Goal: Navigation & Orientation: Find specific page/section

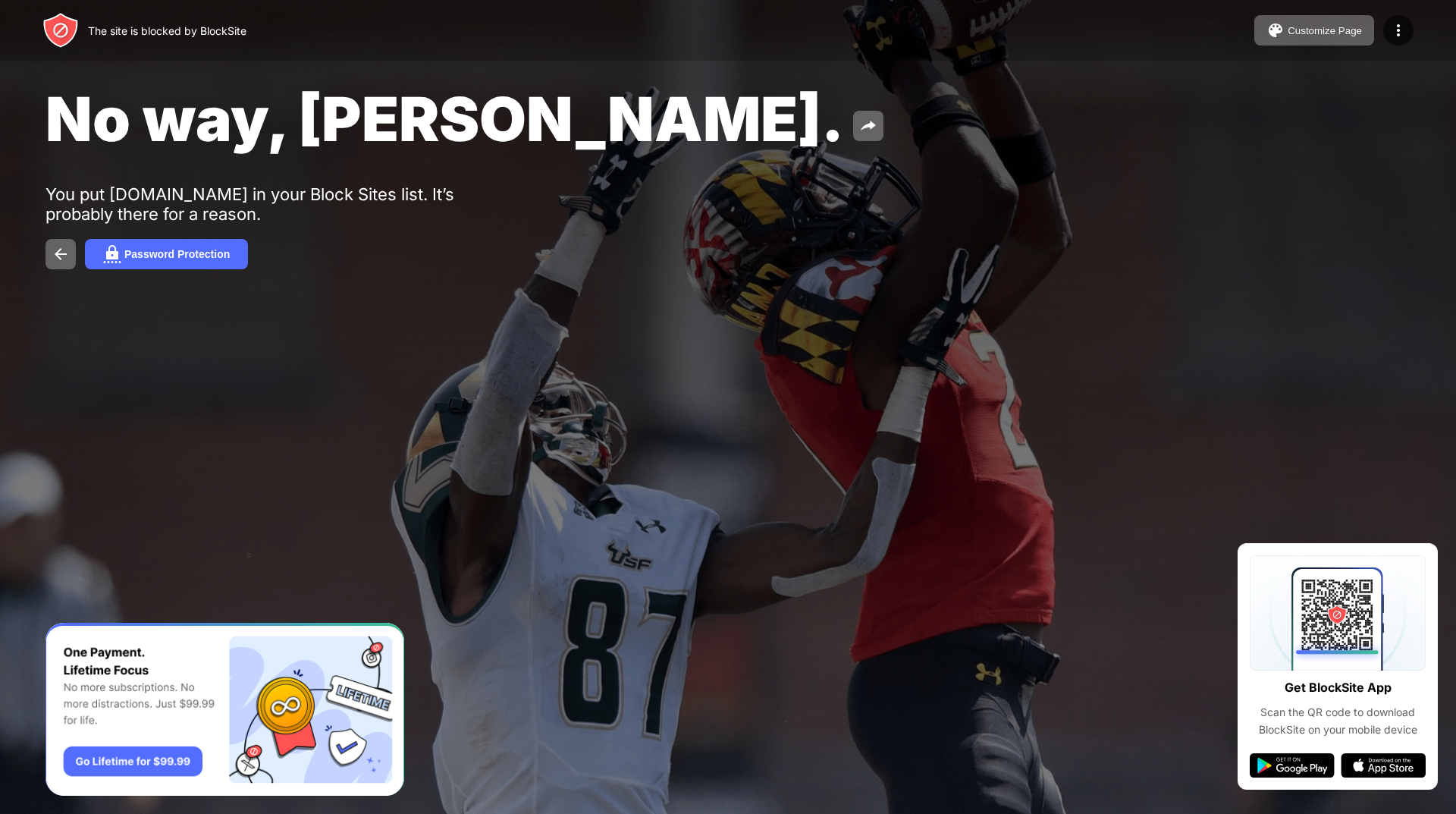
click at [52, 192] on div "You put [DOMAIN_NAME] in your Block Sites list. It’s probably there for a reaso…" at bounding box center [279, 204] width 469 height 39
drag, startPoint x: 52, startPoint y: 192, endPoint x: 168, endPoint y: 202, distance: 116.4
click at [168, 202] on div "You put [DOMAIN_NAME] in your Block Sites list. It’s probably there for a reaso…" at bounding box center [279, 204] width 469 height 39
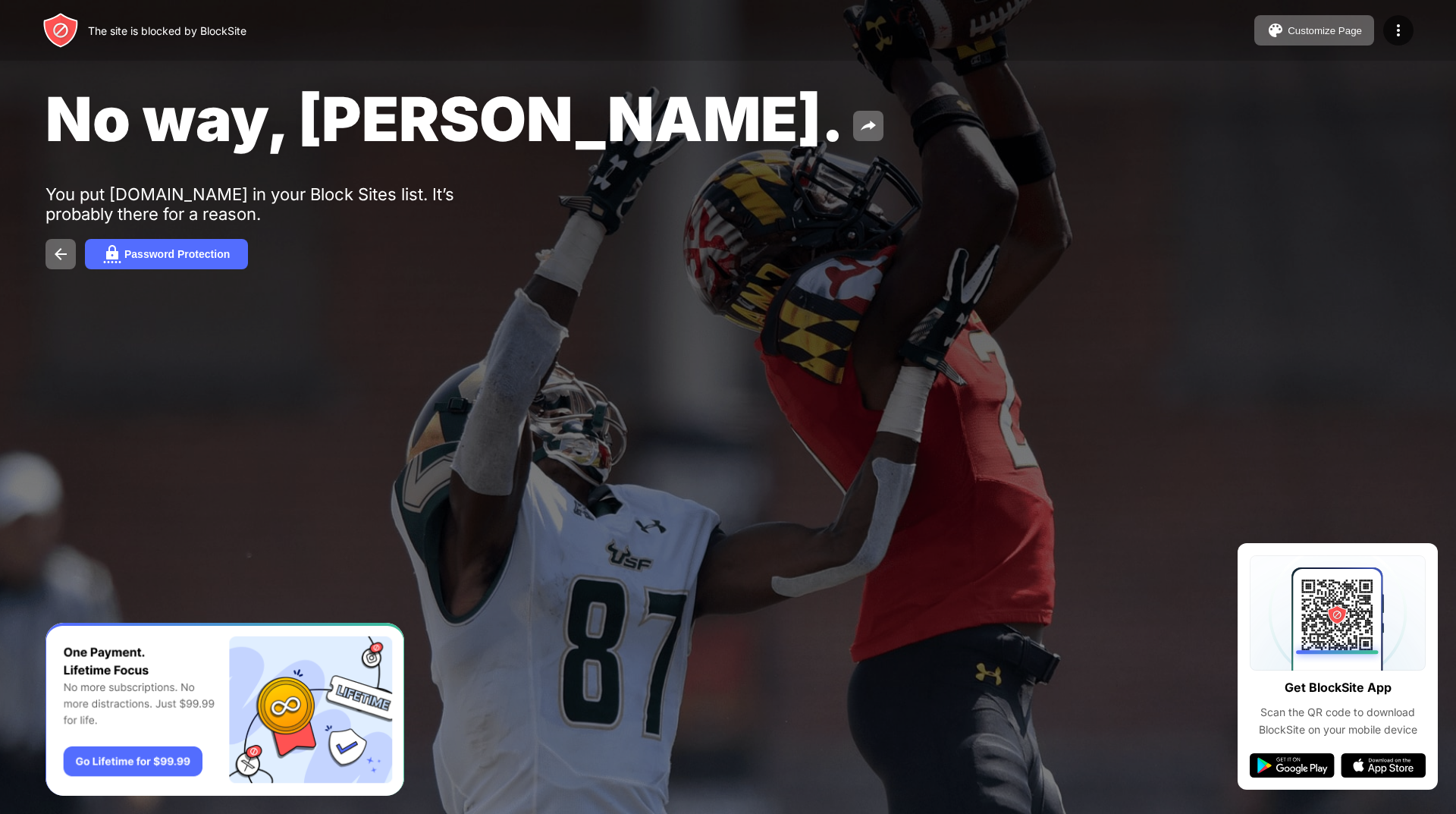
drag, startPoint x: 168, startPoint y: 202, endPoint x: 161, endPoint y: 237, distance: 35.7
click at [165, 230] on div "No way, [PERSON_NAME]. You put [DOMAIN_NAME] in your Block Sites list. It’s pro…" at bounding box center [728, 176] width 1456 height 351
drag, startPoint x: 161, startPoint y: 237, endPoint x: 151, endPoint y: 256, distance: 21.5
click at [151, 256] on div "No way, [PERSON_NAME]. You put [DOMAIN_NAME] in your Block Sites list. It’s pro…" at bounding box center [728, 176] width 1456 height 351
click at [1294, 763] on img at bounding box center [1293, 765] width 85 height 24
